Goal: Information Seeking & Learning: Learn about a topic

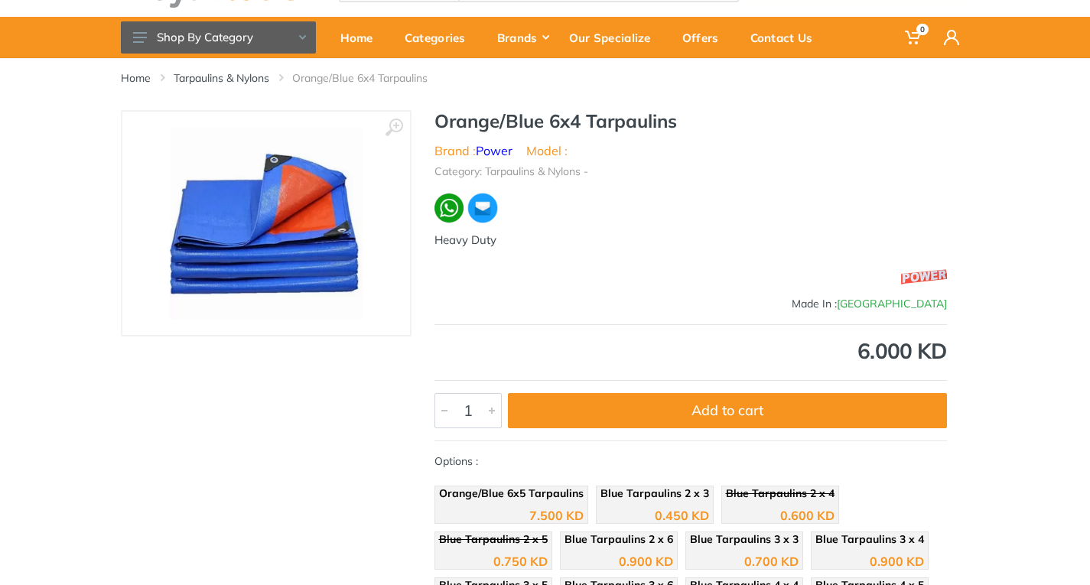
scroll to position [51, 0]
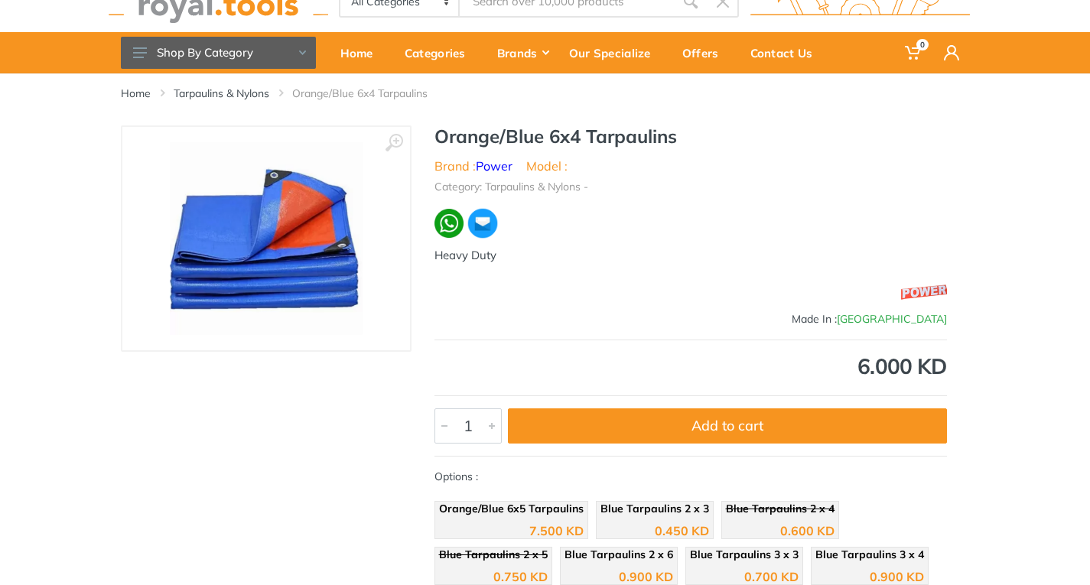
click at [248, 245] on img at bounding box center [266, 238] width 193 height 193
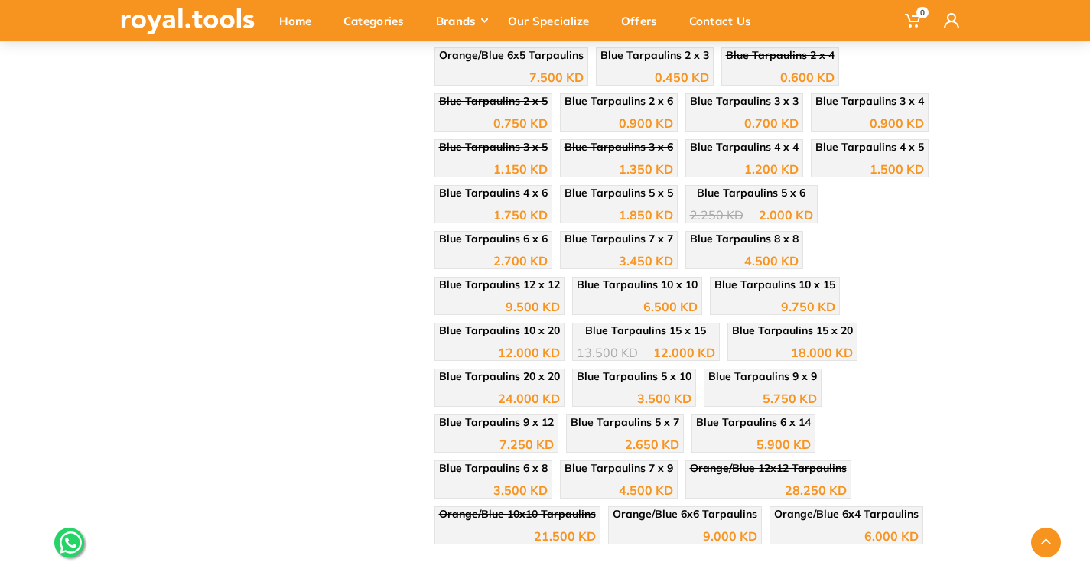
scroll to position [510, 0]
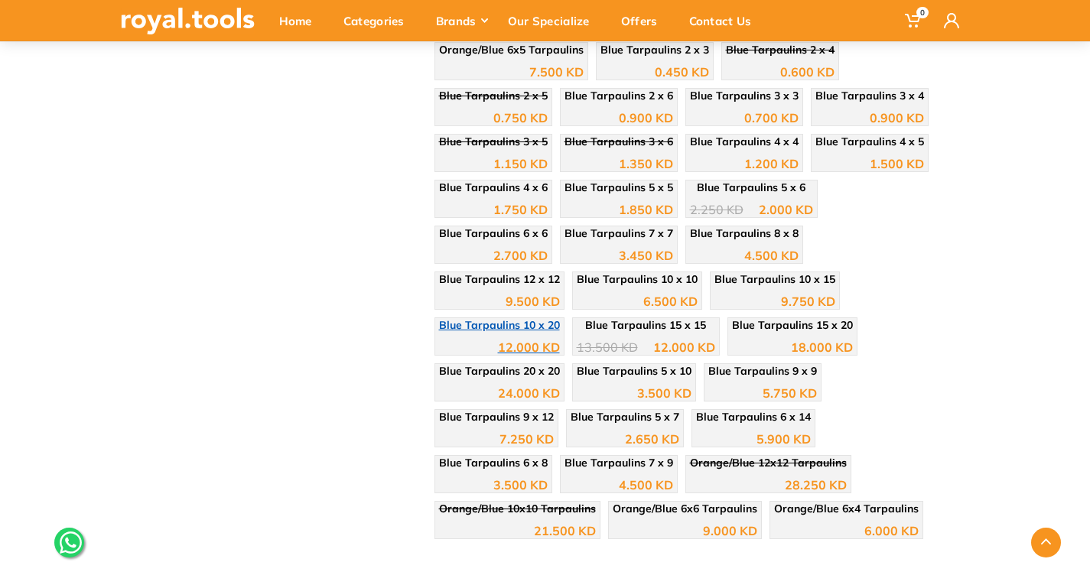
click at [560, 341] on div "12.000 KD" at bounding box center [529, 347] width 62 height 12
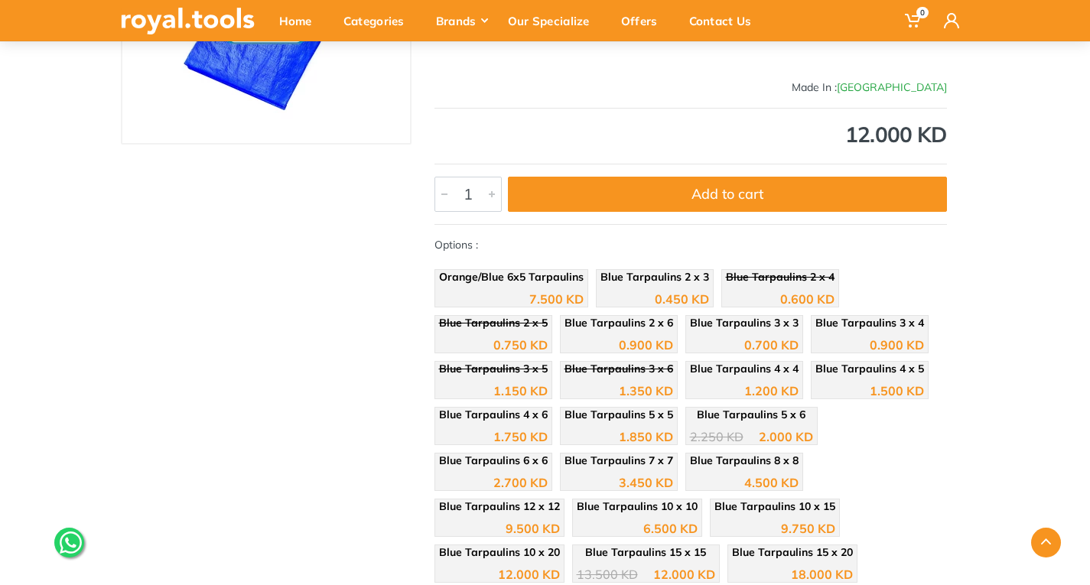
scroll to position [114, 0]
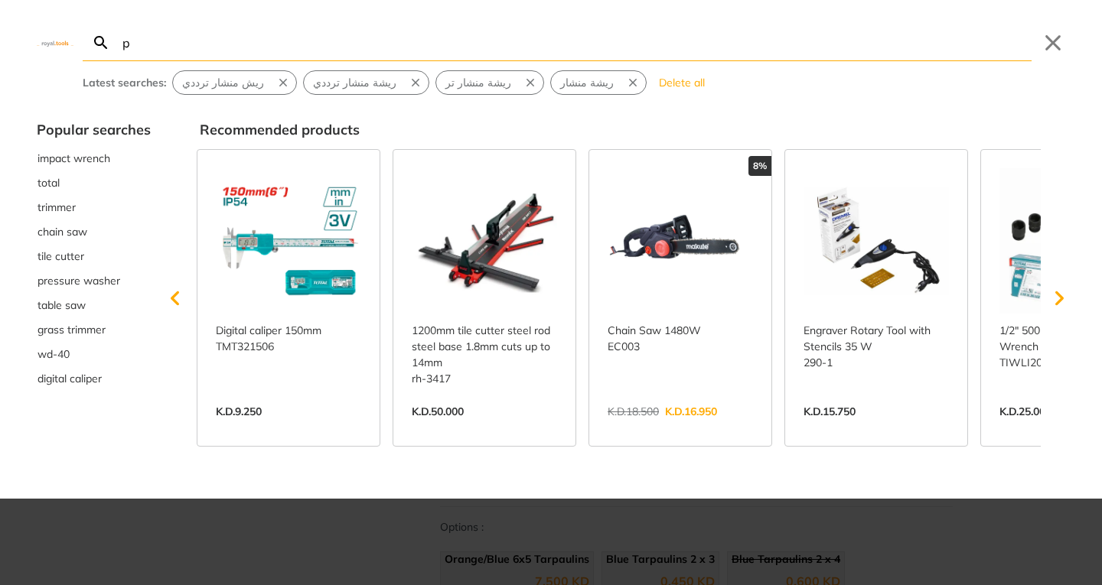
type input "p"
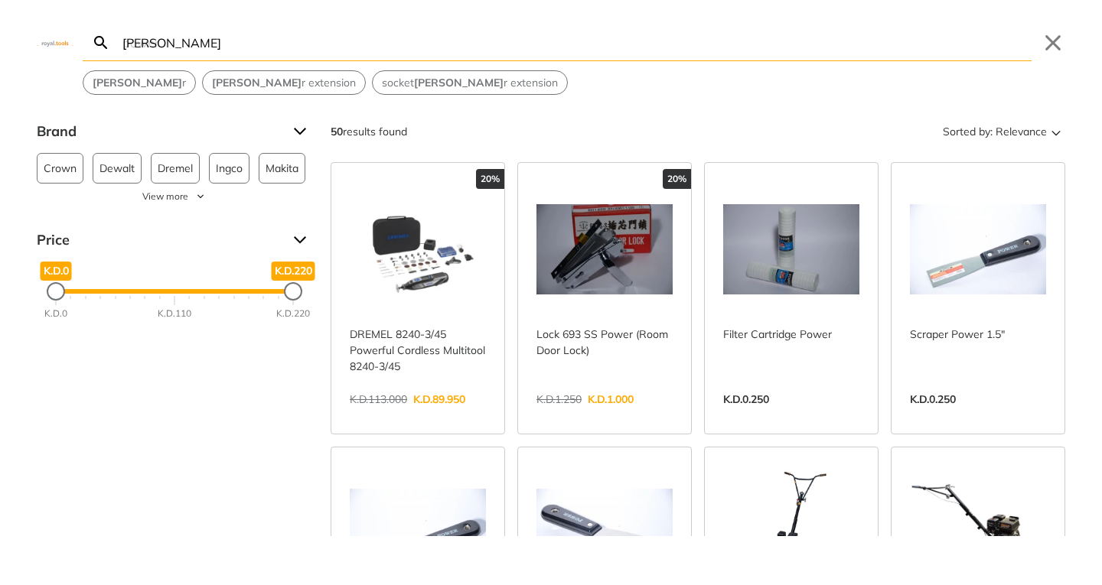
type input "power"
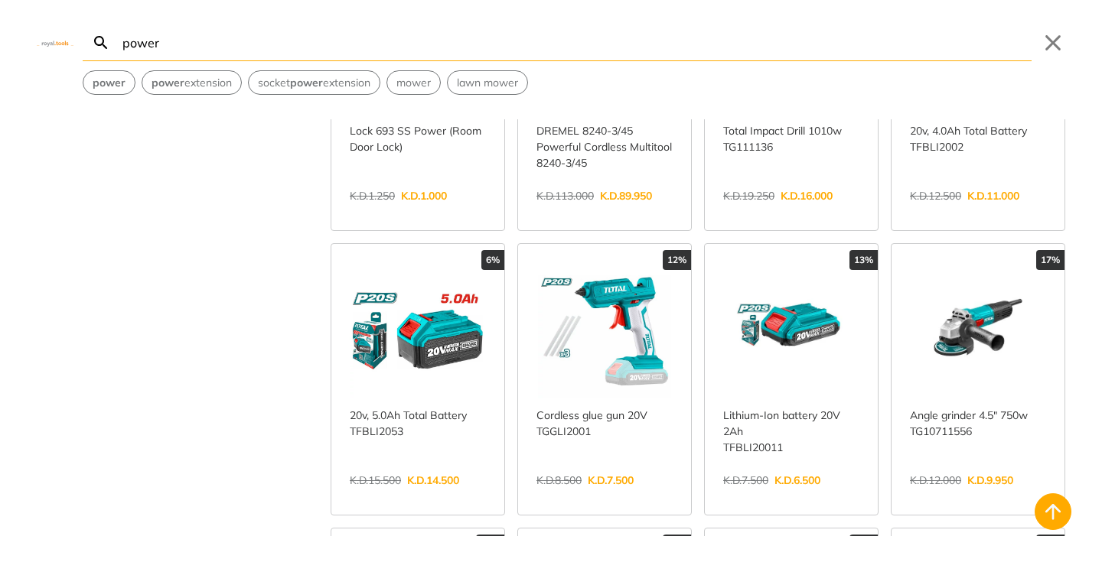
scroll to position [459, 0]
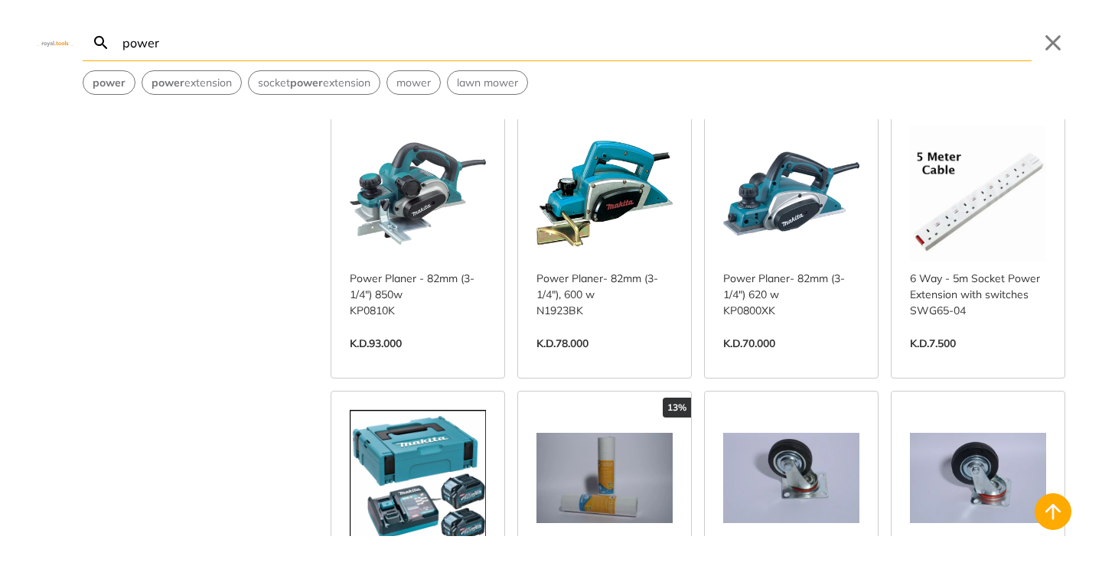
scroll to position [4846, 0]
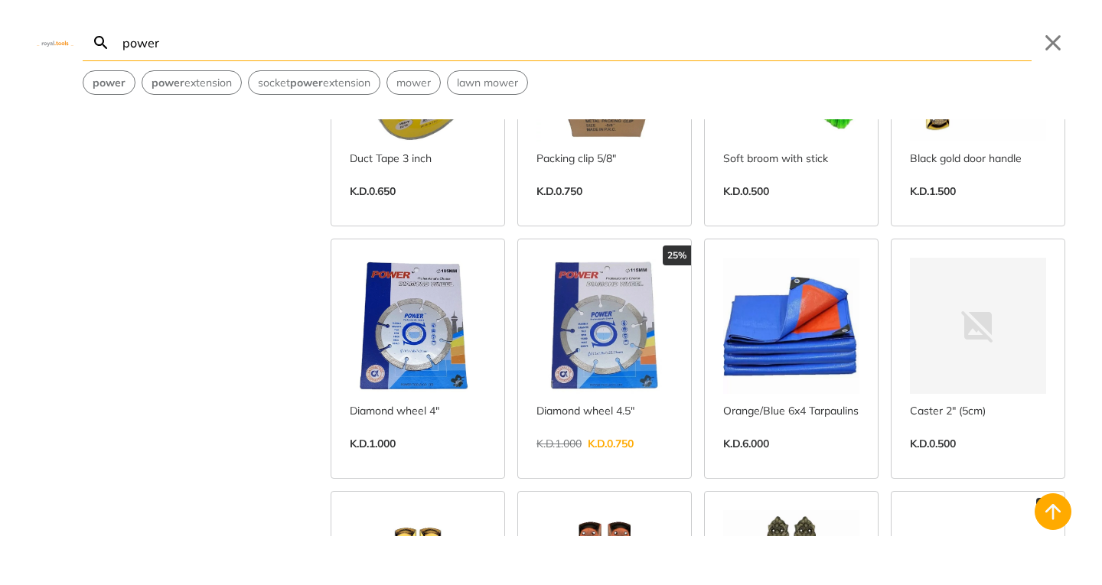
scroll to position [6377, 0]
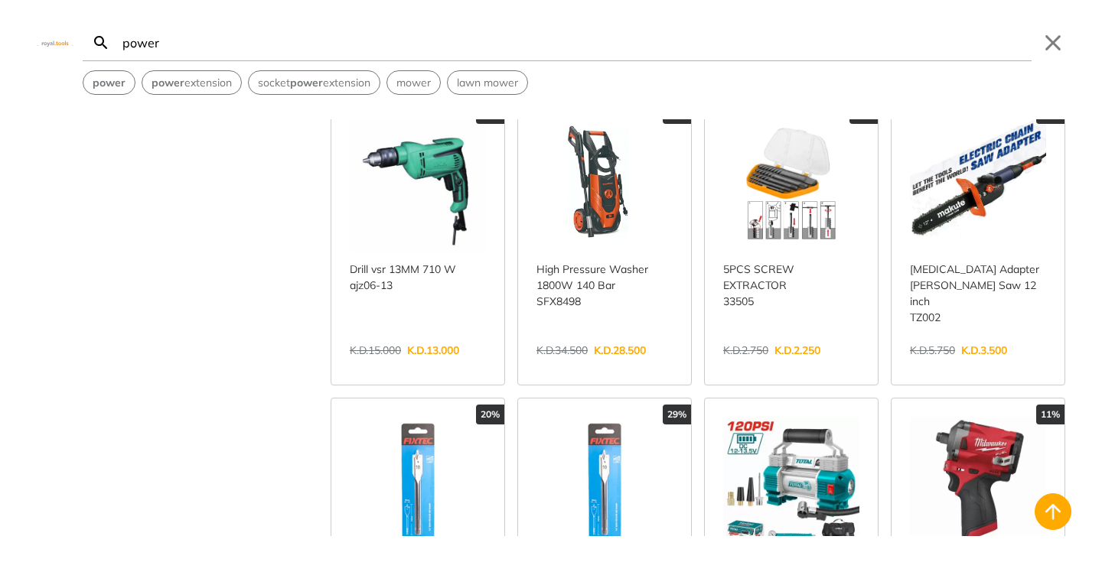
scroll to position [12805, 0]
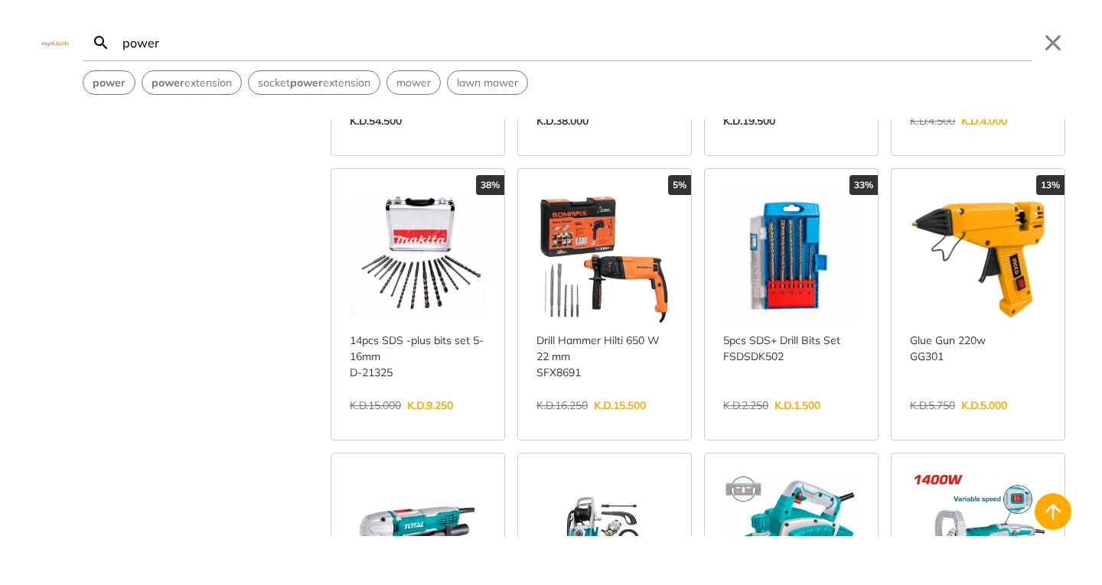
scroll to position [16121, 0]
